Goal: Find specific page/section

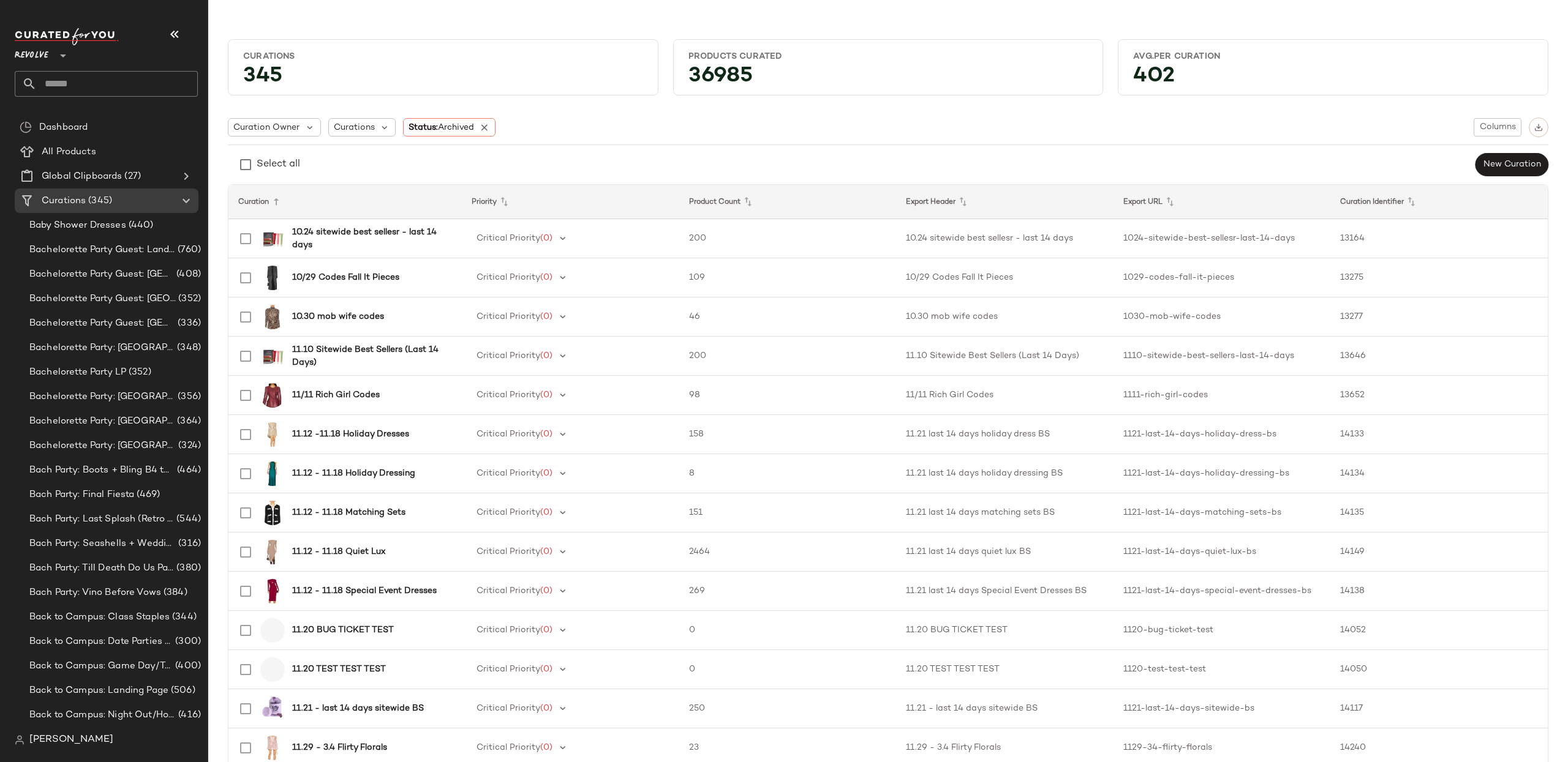
click at [23, 38] on div "Revolve **" at bounding box center [34, 48] width 39 height 30
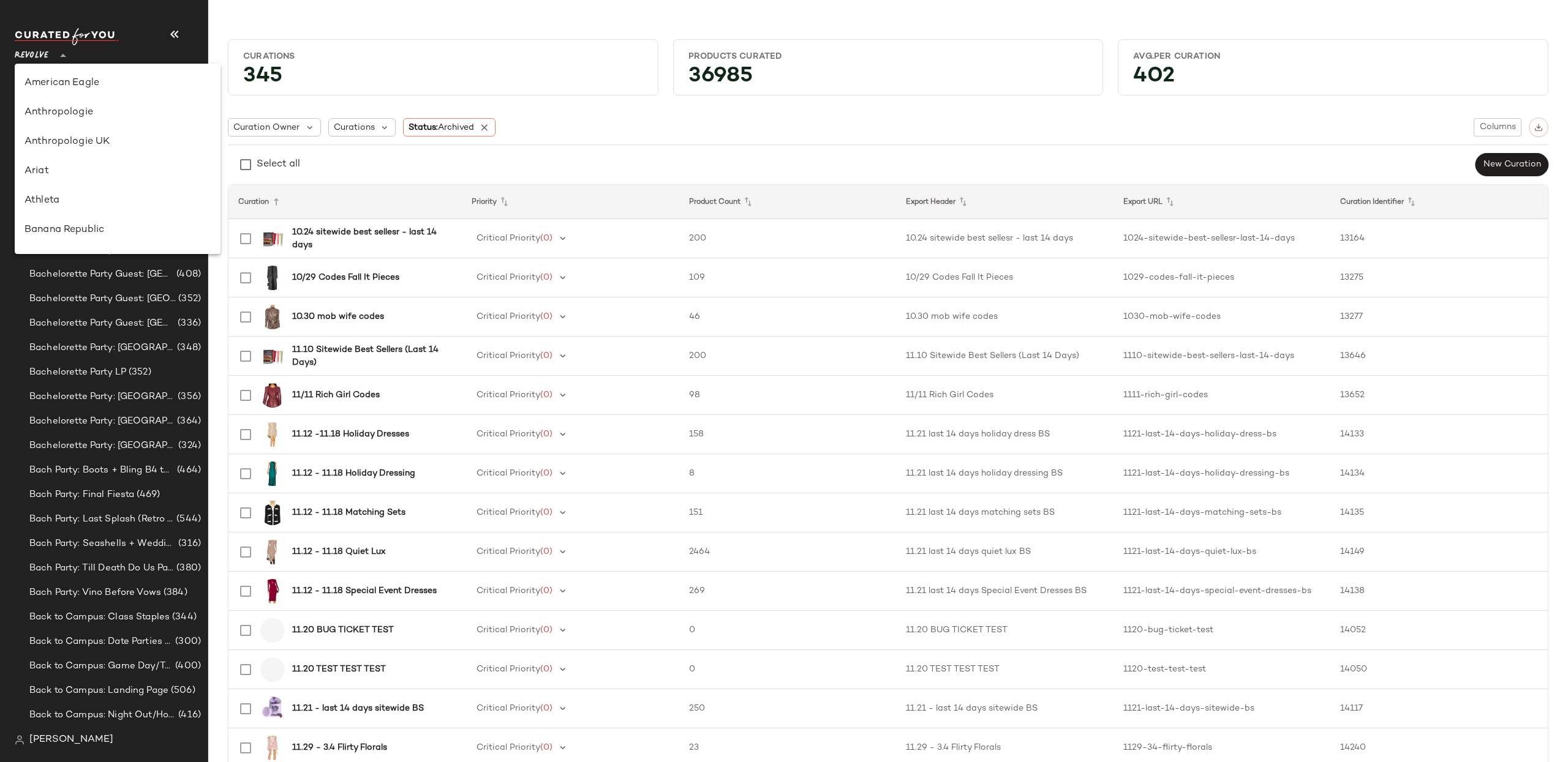
scroll to position [617, 0]
click at [496, 135] on div "Status: Archived" at bounding box center [449, 127] width 93 height 18
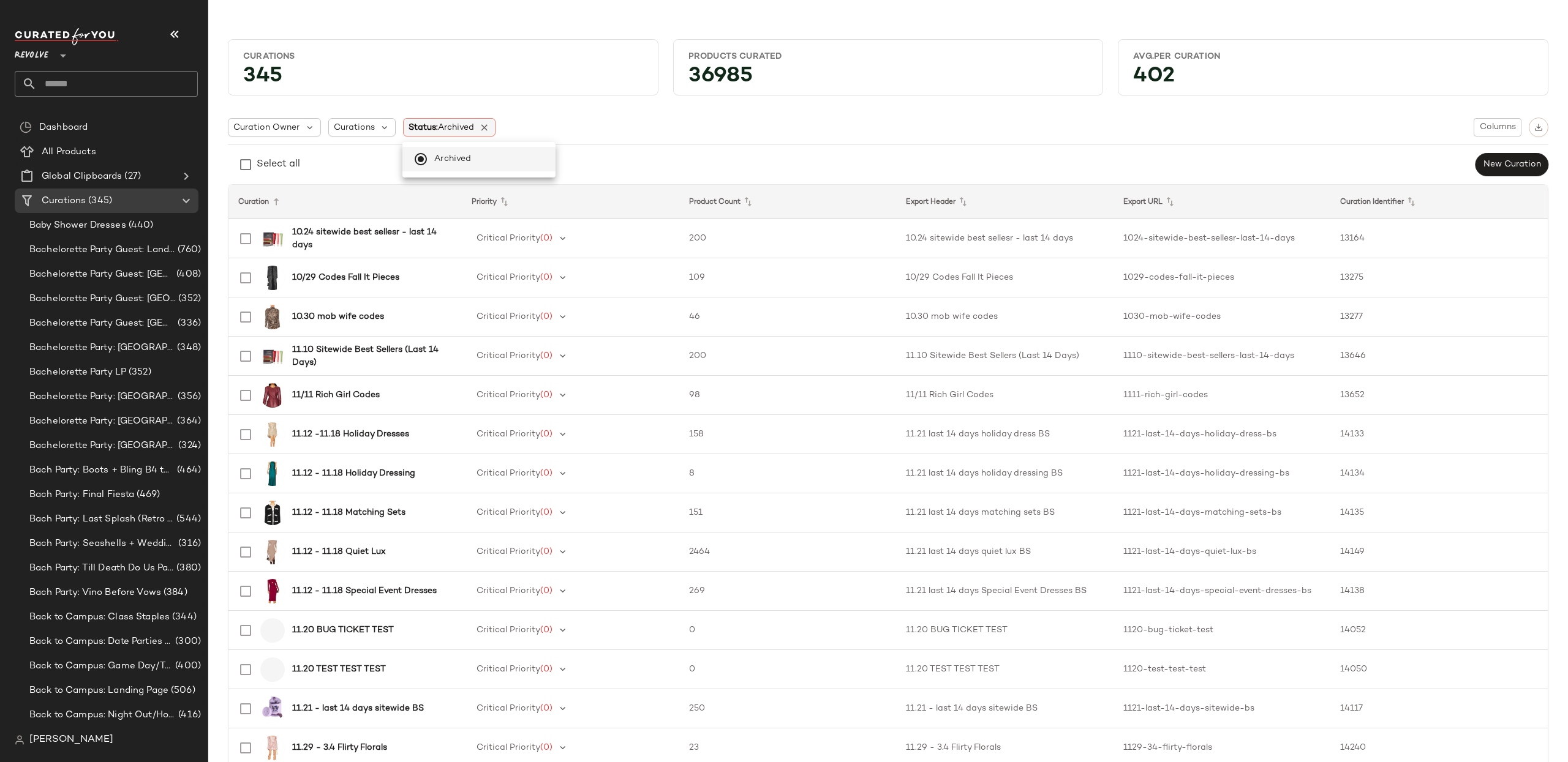
click at [440, 126] on span "Status: Archived" at bounding box center [441, 127] width 66 height 13
click at [101, 197] on span "(345)" at bounding box center [98, 201] width 26 height 14
click at [443, 127] on span "Archived" at bounding box center [455, 127] width 36 height 9
click at [487, 127] on icon at bounding box center [484, 127] width 11 height 11
